Goal: Task Accomplishment & Management: Manage account settings

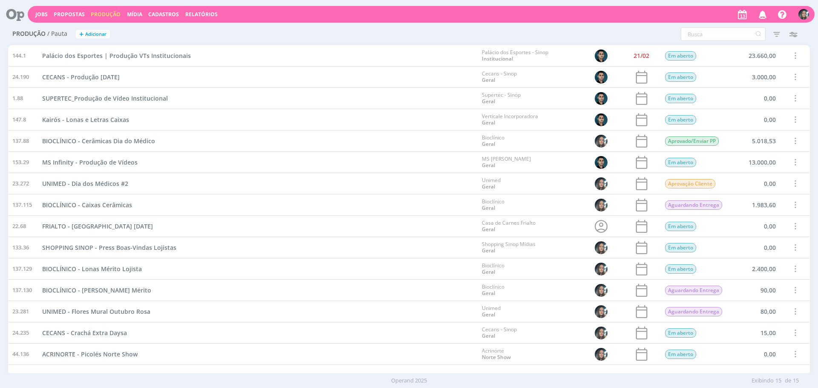
click at [334, 40] on div "Filtros Filtrar Limpar Data Personalizado a Responsável Situação Abertos Conclu…" at bounding box center [542, 34] width 534 height 14
click at [42, 14] on link "Jobs" at bounding box center [41, 14] width 12 height 7
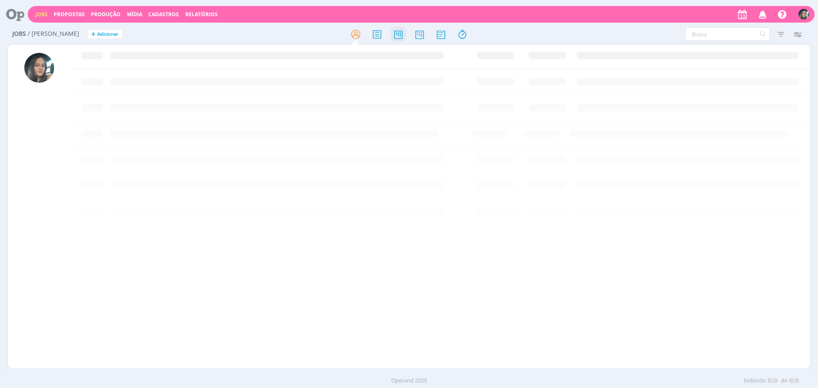
click at [398, 40] on icon at bounding box center [398, 34] width 15 height 17
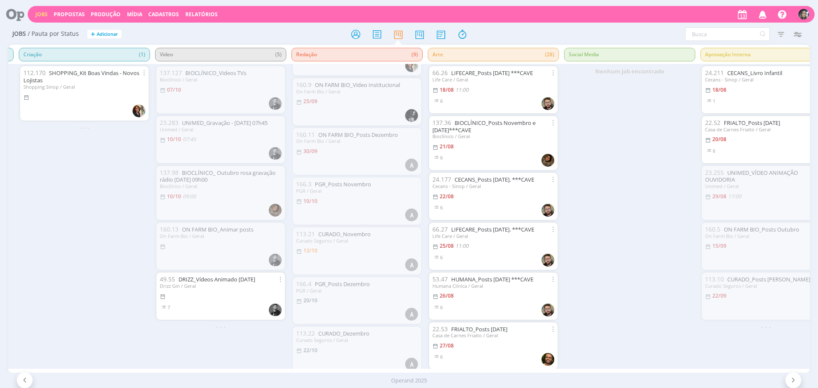
scroll to position [159, 0]
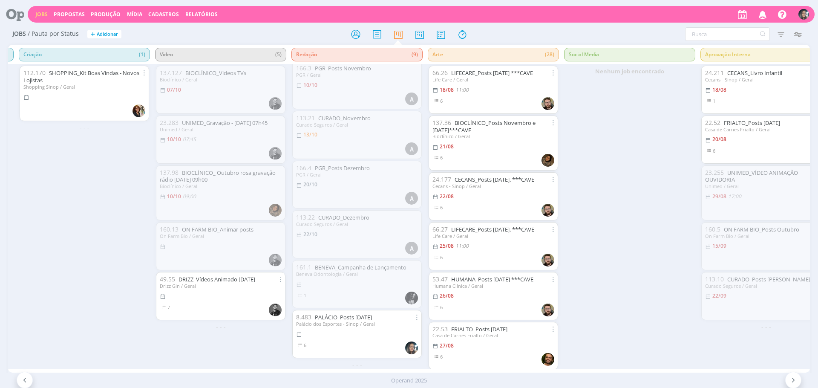
click at [109, 10] on div "Jobs Propostas Produção Mídia Cadastros Relatórios Notificações Central de Ajud…" at bounding box center [421, 14] width 787 height 17
click at [108, 11] on link "Produção" at bounding box center [106, 14] width 30 height 7
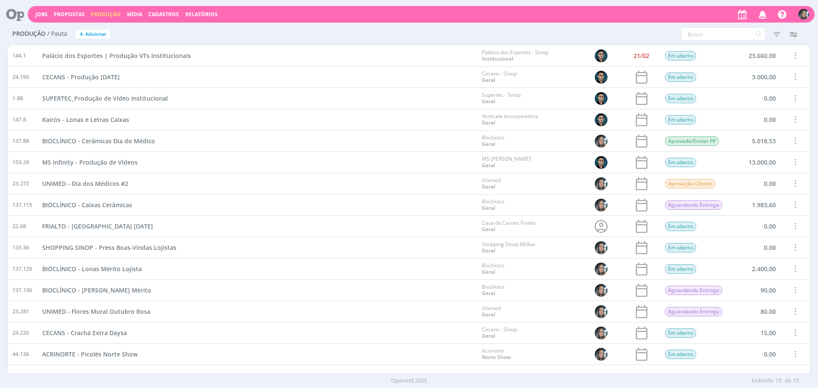
click at [323, 44] on div "Produção / Pauta + Adicionar Filtros Filtrar Limpar Data Personalizado a Respon…" at bounding box center [409, 34] width 802 height 21
click at [292, 33] on div "Filtros Filtrar Limpar Data Personalizado a Responsável Situação Abertos Conclu…" at bounding box center [542, 34] width 534 height 14
click at [433, 45] on div at bounding box center [409, 45] width 802 height 0
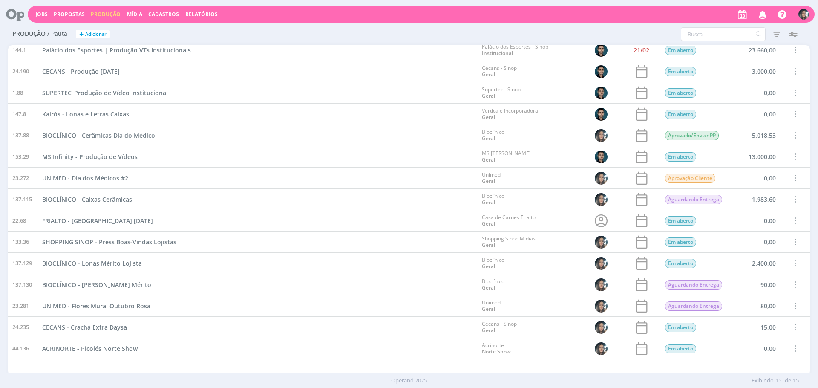
scroll to position [11, 0]
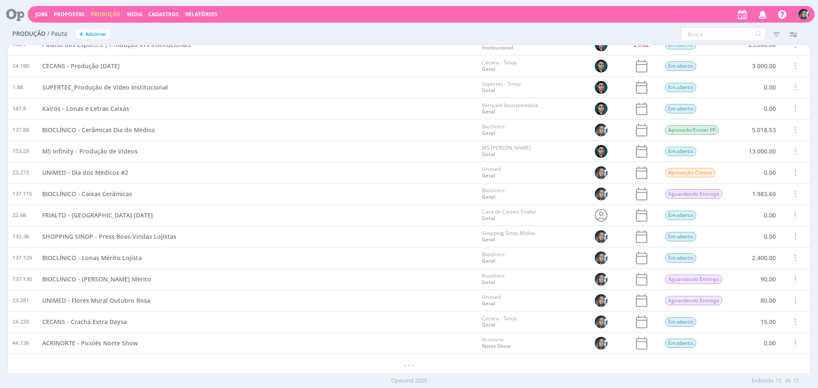
click at [337, 138] on div "BIOCLÍNICO - Cerâmicas Dia do Médico" at bounding box center [258, 129] width 440 height 21
click at [792, 301] on span at bounding box center [795, 300] width 9 height 12
click at [768, 267] on div "Concluir" at bounding box center [773, 271] width 84 height 12
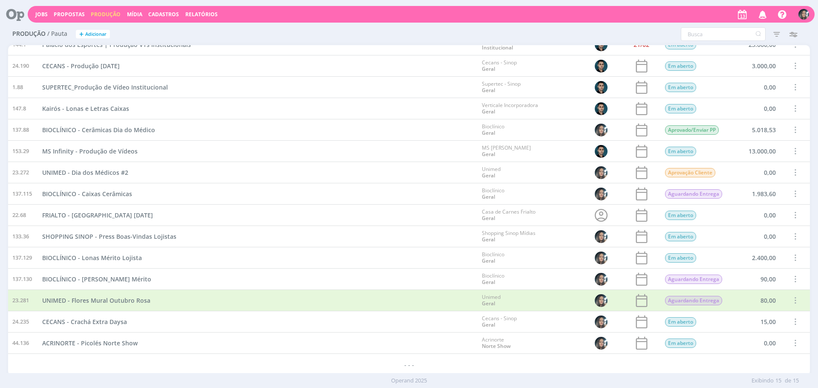
scroll to position [0, 0]
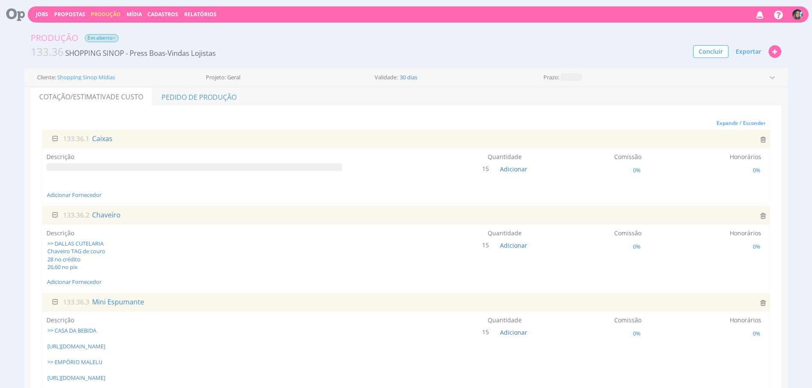
click at [176, 166] on span at bounding box center [193, 167] width 295 height 8
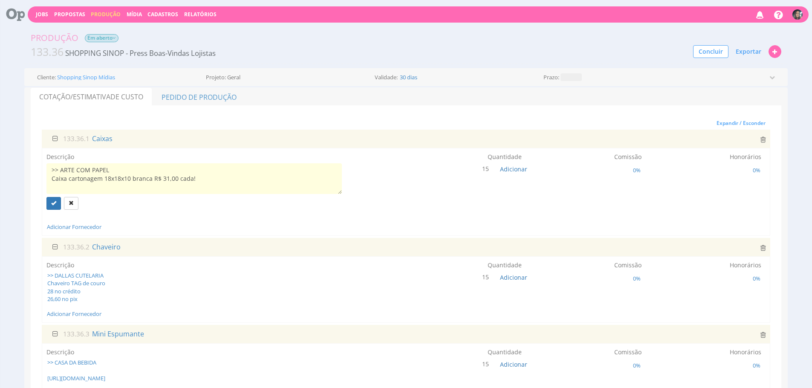
click at [231, 183] on textarea ">> ARTE COM PAPEL Caixa cartonagem 18x18x10 branca R$ 31,00 cada!" at bounding box center [193, 178] width 295 height 31
paste textarea "24x33-26,50"
click at [49, 188] on textarea ">> ARTE COM PAPEL Caixa cartonagem 18x18x10 branca R$ 31,00 cada! 24x33-26,50" at bounding box center [193, 178] width 295 height 31
click at [153, 188] on textarea ">> ARTE COM PAPEL Caixa cartonagem 18x18x10 branca R$31,00 Caixa cartonagem 24x…" at bounding box center [193, 178] width 295 height 31
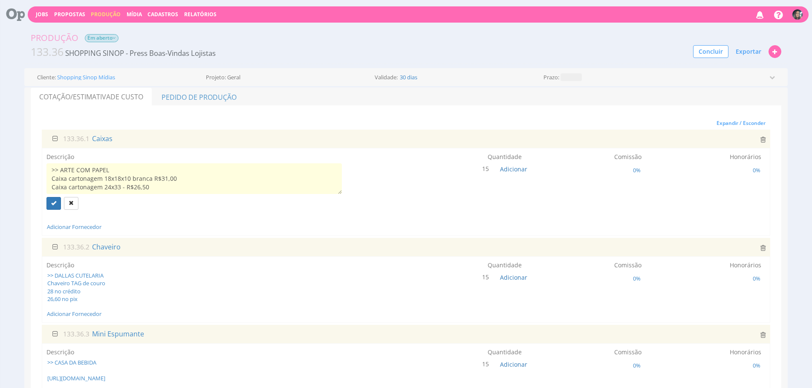
click at [119, 183] on textarea ">> ARTE COM PAPEL Caixa cartonagem 18x18x10 branca R$31,00 Caixa cartonagem 24x…" at bounding box center [193, 178] width 295 height 31
type textarea ">> ARTE COM PAPEL Caixa cartonagem 18x18x10 branca R$31,00 Caixa cartonagem 24x…"
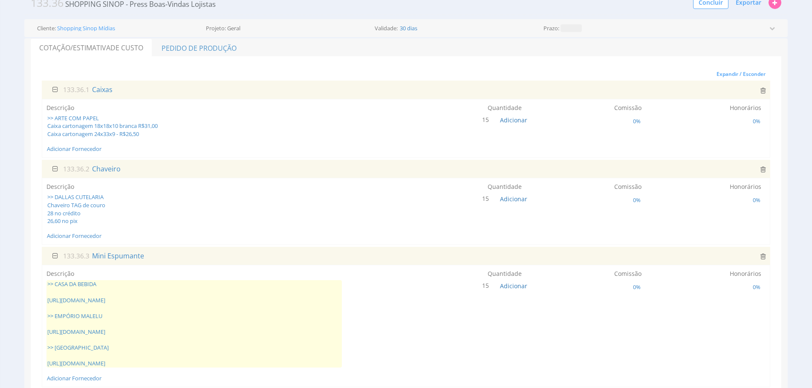
scroll to position [0, 0]
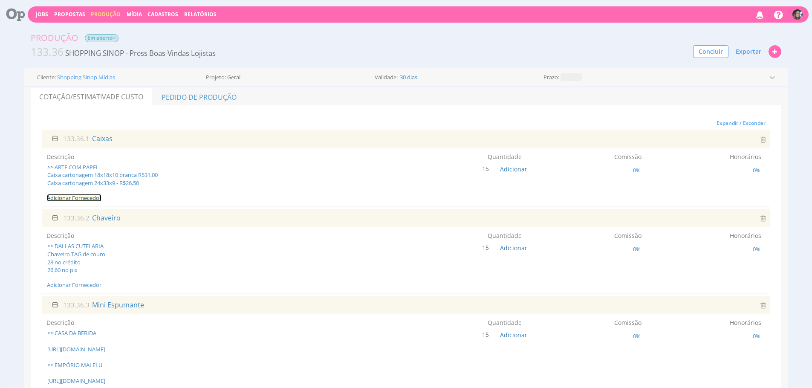
click at [96, 202] on link "Adicionar Fornecedor" at bounding box center [74, 198] width 55 height 8
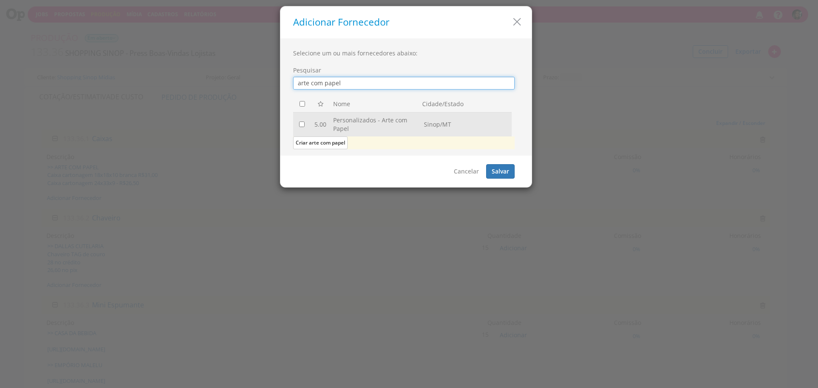
type input "arte com papel"
click at [303, 122] on input "checkbox" at bounding box center [302, 124] width 6 height 6
checkbox input "true"
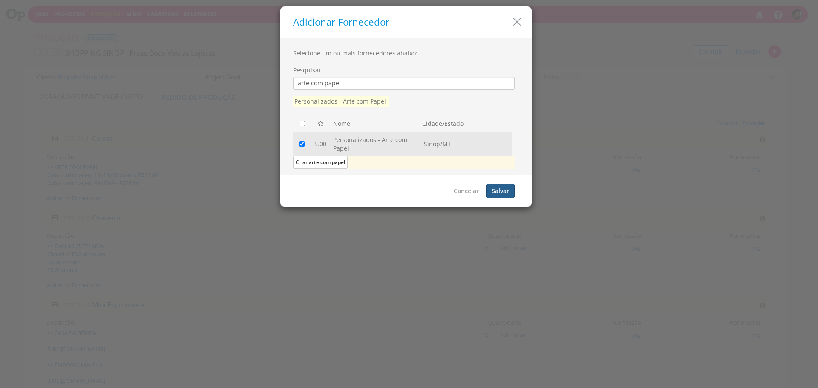
click at [494, 189] on button "Salvar" at bounding box center [500, 191] width 29 height 14
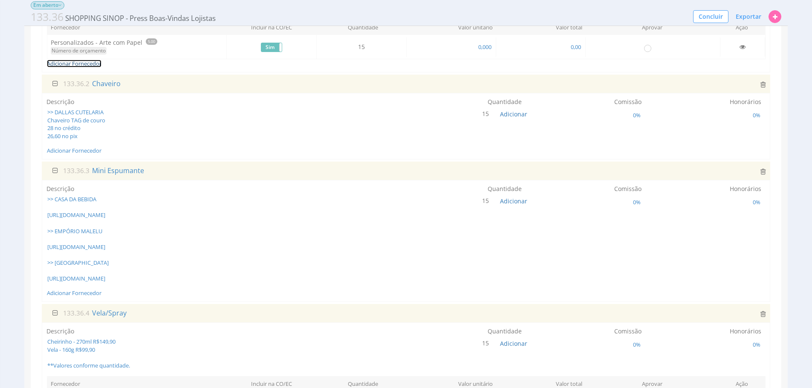
scroll to position [168, 0]
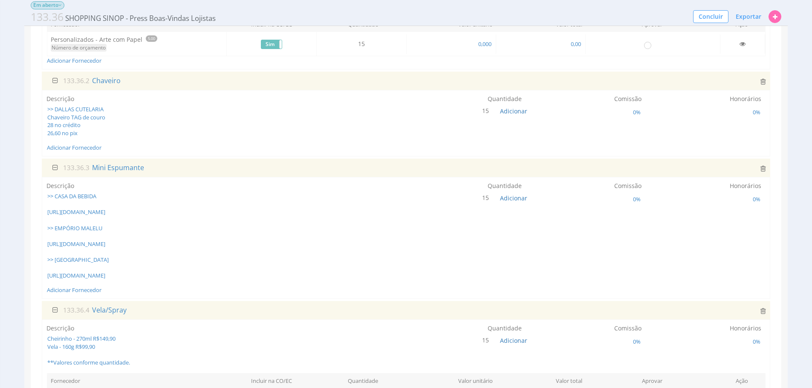
click at [83, 156] on div "Descrição >> DALLAS CUTELARIA Chaveiro TAG de couro 28 no crédito 26,60 no pix …" at bounding box center [406, 123] width 728 height 66
click at [85, 151] on link "Adicionar Fornecedor" at bounding box center [74, 148] width 55 height 8
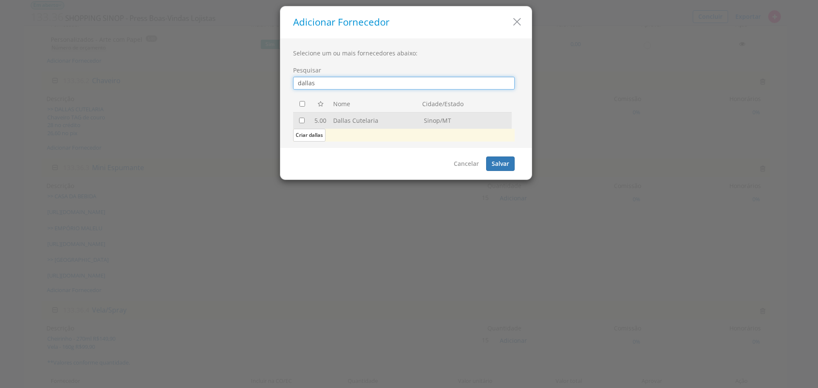
type input "dallas"
click at [301, 121] on input "checkbox" at bounding box center [302, 121] width 6 height 6
checkbox input "true"
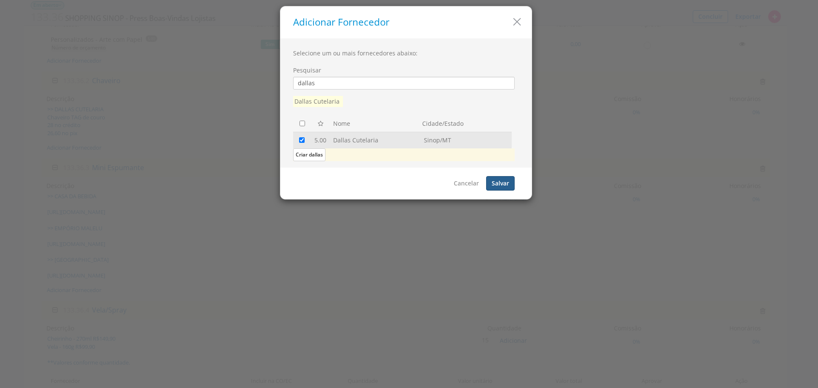
click at [494, 177] on button "Salvar" at bounding box center [500, 183] width 29 height 14
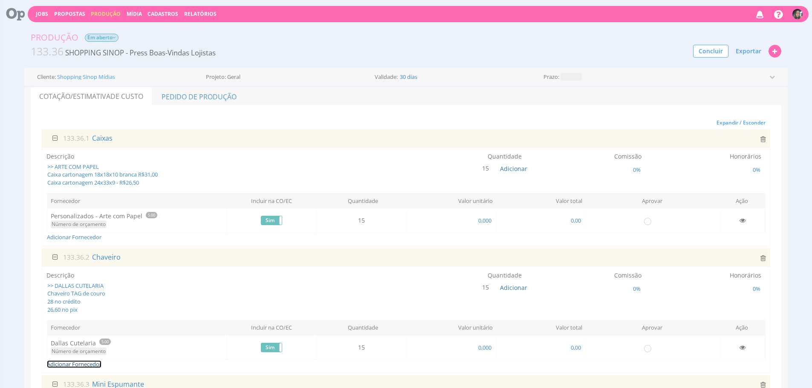
scroll to position [0, 0]
click at [96, 14] on link "Produção" at bounding box center [106, 14] width 30 height 7
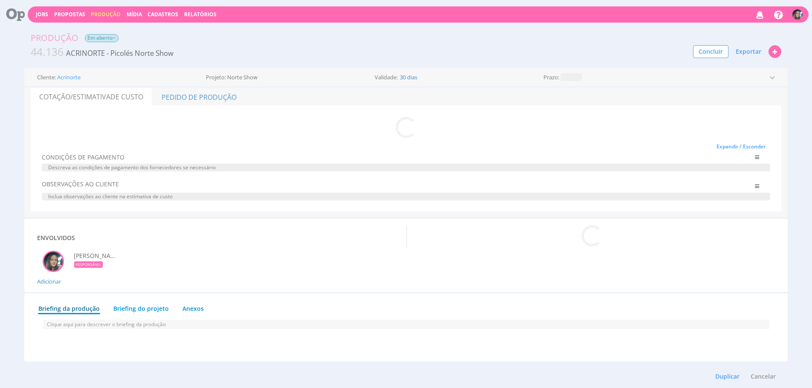
click at [116, 36] on icon at bounding box center [114, 37] width 3 height 5
click at [107, 37] on span "Em aberto" at bounding box center [102, 38] width 34 height 8
click at [365, 69] on div "Cliente: Acrinorte Projeto: Norte Show Validade: 30 dias Prazo: Criado em: 09/1…" at bounding box center [405, 77] width 763 height 18
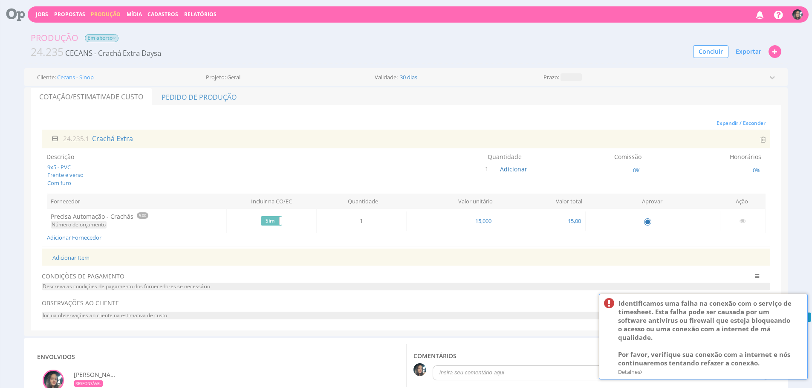
drag, startPoint x: 799, startPoint y: 303, endPoint x: 667, endPoint y: 272, distance: 134.8
click at [799, 303] on icon at bounding box center [800, 303] width 5 height 6
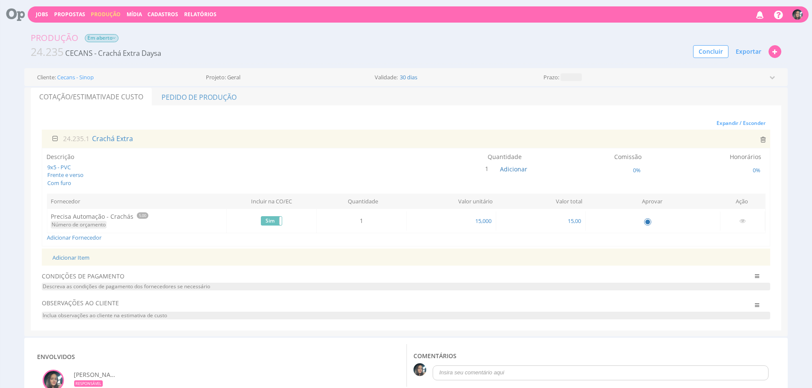
click at [94, 39] on span "Em aberto" at bounding box center [102, 38] width 34 height 8
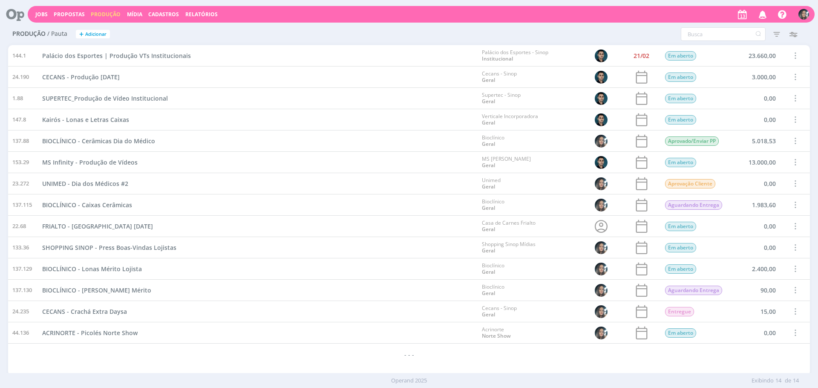
click at [794, 308] on span at bounding box center [795, 312] width 9 height 12
click at [759, 279] on div "Concluir" at bounding box center [773, 282] width 84 height 12
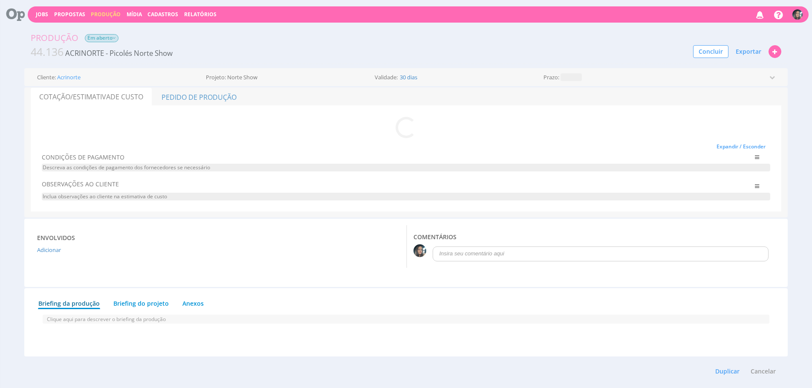
click at [97, 38] on span "Em aberto" at bounding box center [102, 38] width 34 height 8
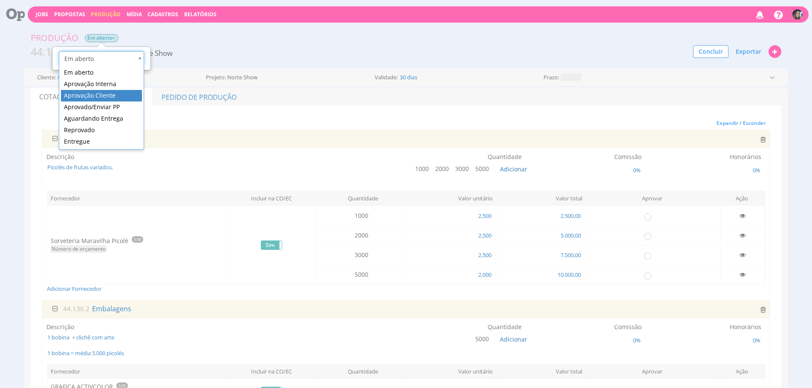
scroll to position [0, 3]
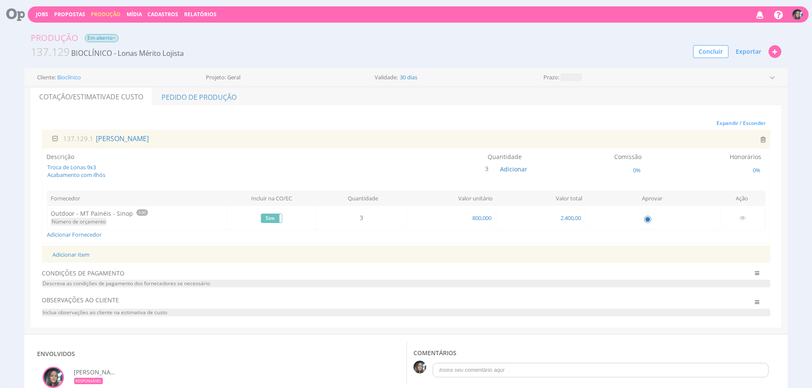
click at [112, 36] on span "Em aberto" at bounding box center [102, 38] width 34 height 8
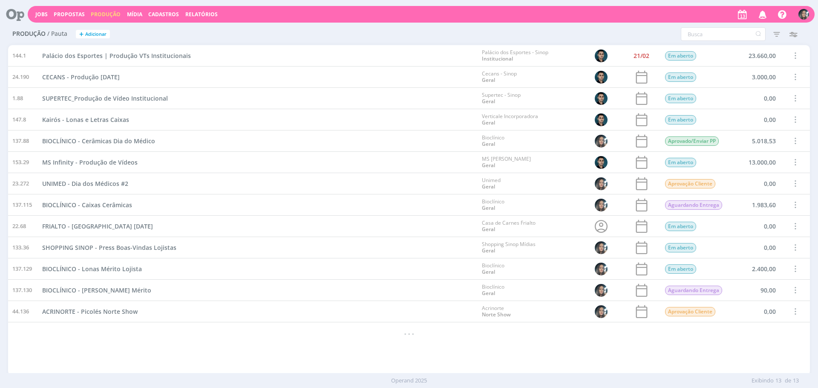
click at [433, 359] on div "144.1 Palácio dos Esportes | Produção VTs Institucionais Palácio dos Esportes -…" at bounding box center [409, 210] width 802 height 330
click at [465, 333] on div "- - -" at bounding box center [409, 332] width 802 height 21
click at [795, 204] on span at bounding box center [795, 205] width 9 height 12
click at [749, 172] on div "Concluir" at bounding box center [773, 175] width 84 height 12
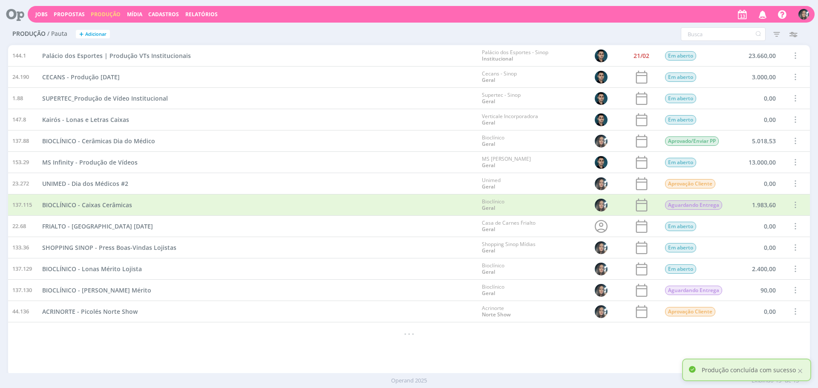
click at [791, 141] on span at bounding box center [795, 141] width 9 height 12
click at [751, 112] on div "Concluir" at bounding box center [773, 111] width 84 height 12
